Goal: Check status: Check status

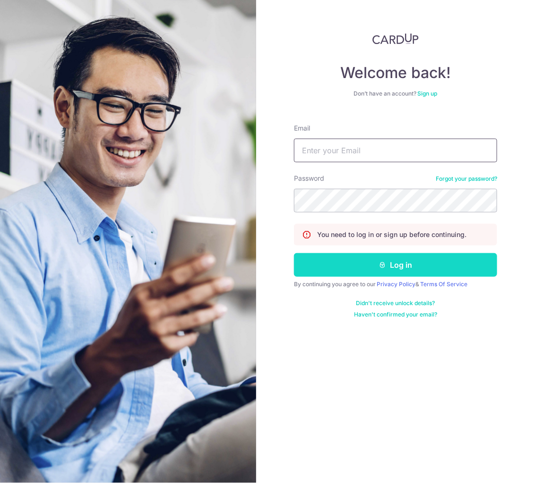
type input "[PERSON_NAME][EMAIL_ADDRESS][DOMAIN_NAME]"
click at [380, 270] on button "Log in" at bounding box center [395, 265] width 203 height 24
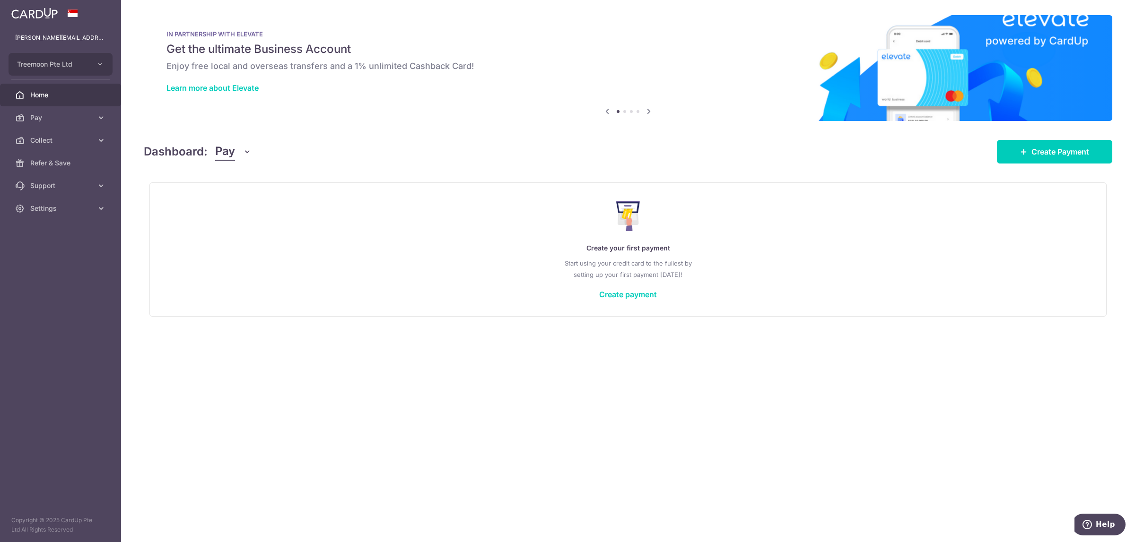
click at [246, 155] on icon "button" at bounding box center [247, 151] width 9 height 9
click at [243, 200] on link "Collect" at bounding box center [265, 201] width 98 height 23
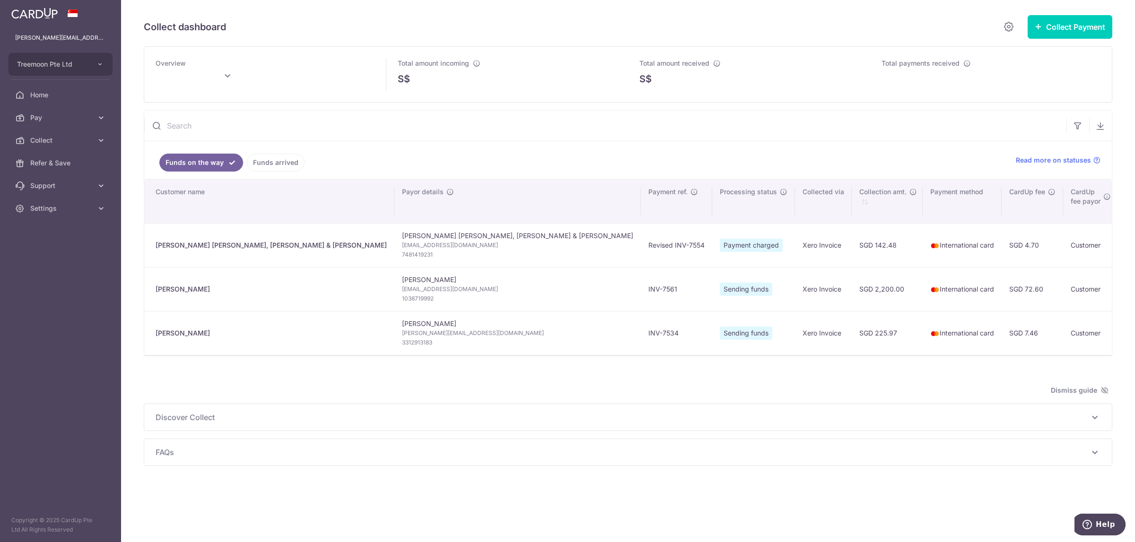
click at [262, 162] on link "Funds arrived" at bounding box center [276, 163] width 58 height 18
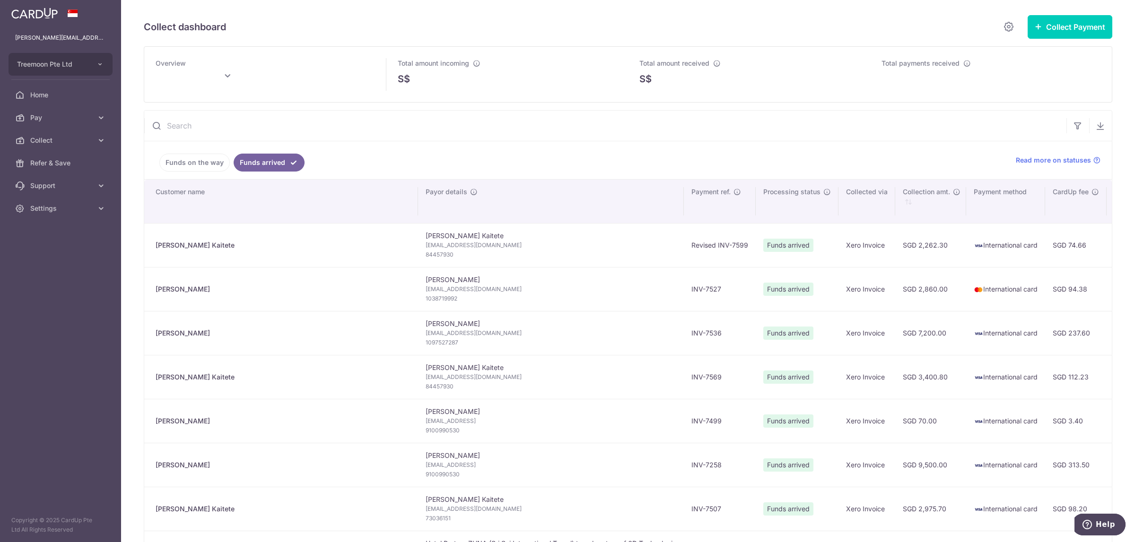
type input "October 2025"
